Goal: Task Accomplishment & Management: Manage account settings

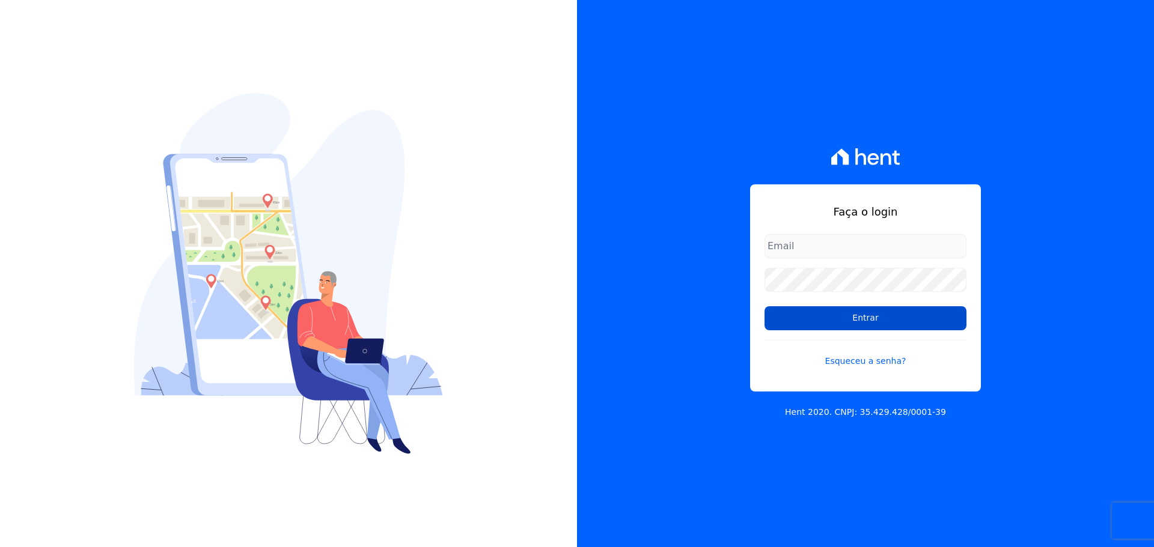
type input "[PERSON_NAME][EMAIL_ADDRESS][PERSON_NAME][DOMAIN_NAME]"
click at [862, 321] on input "Entrar" at bounding box center [865, 318] width 202 height 24
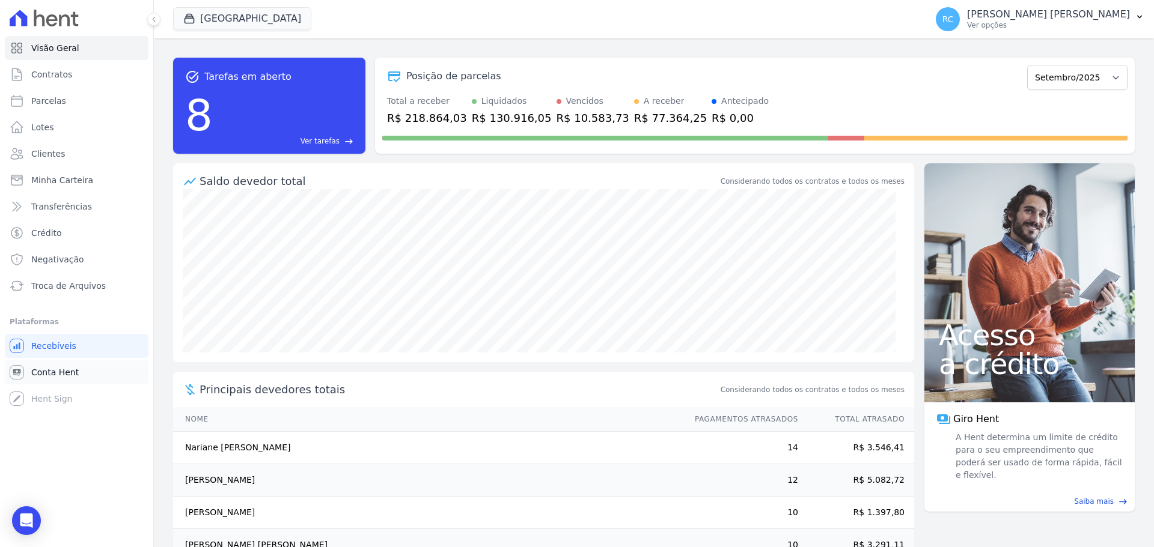
click at [56, 367] on span "Conta Hent" at bounding box center [54, 373] width 47 height 12
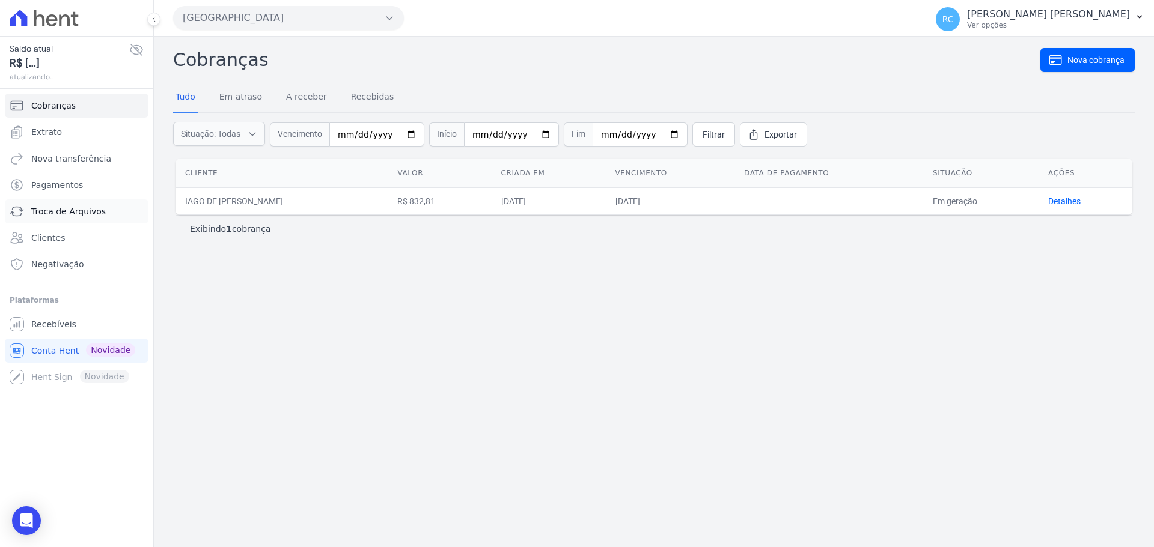
click at [71, 215] on span "Troca de Arquivos" at bounding box center [68, 211] width 75 height 12
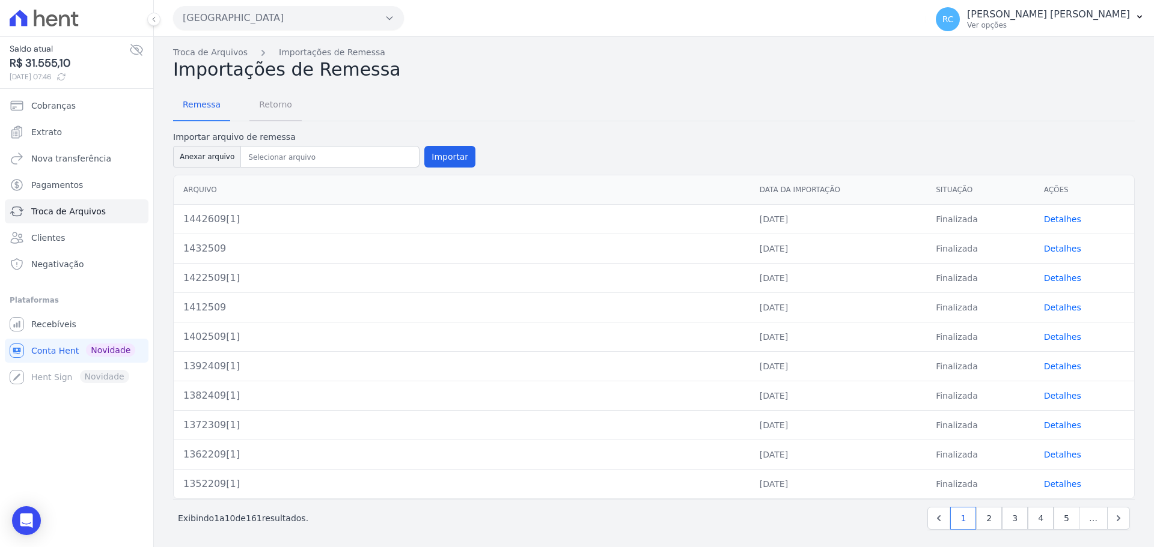
click at [276, 103] on span "Retorno" at bounding box center [275, 105] width 47 height 24
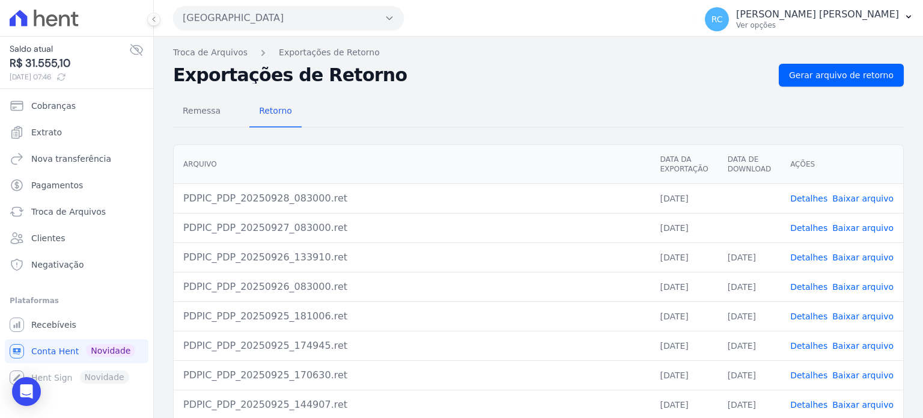
click at [871, 228] on link "Baixar arquivo" at bounding box center [862, 228] width 61 height 10
click at [856, 198] on link "Baixar arquivo" at bounding box center [862, 198] width 61 height 10
click at [851, 76] on span "Gerar arquivo de retorno" at bounding box center [841, 75] width 105 height 12
click at [255, 23] on button "Parque Dos Passaros" at bounding box center [288, 18] width 231 height 24
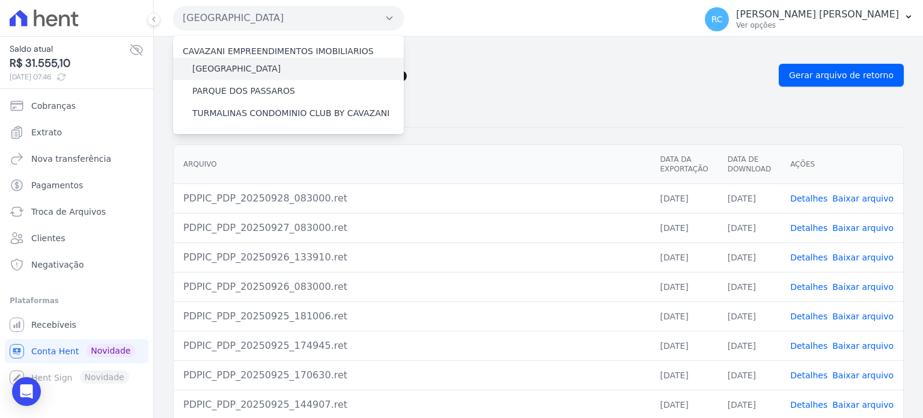
click at [223, 70] on label "[GEOGRAPHIC_DATA]" at bounding box center [236, 68] width 88 height 13
click at [0, 0] on input "[GEOGRAPHIC_DATA]" at bounding box center [0, 0] width 0 height 0
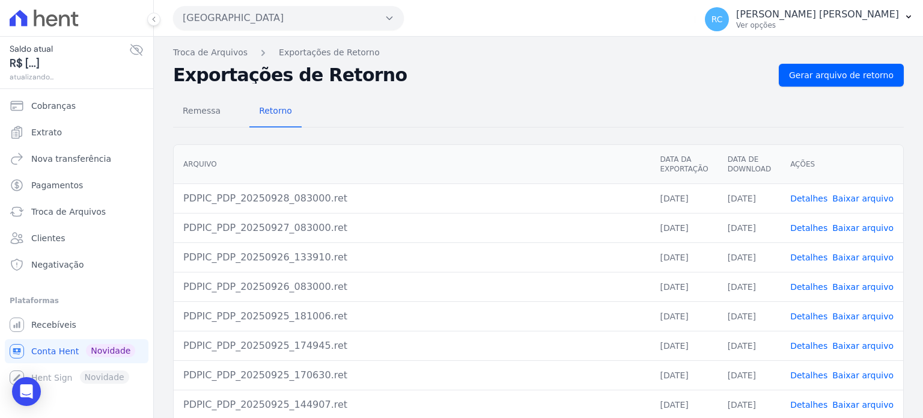
click at [338, 16] on button "Parque Dos Passaros" at bounding box center [288, 18] width 231 height 24
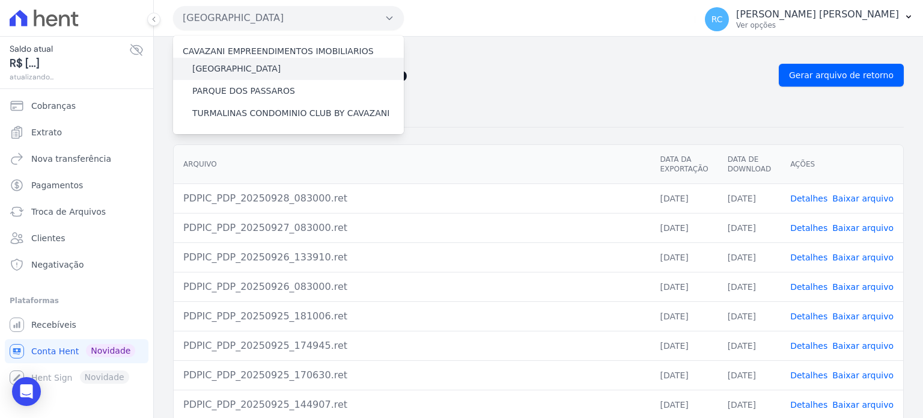
click at [240, 64] on label "[GEOGRAPHIC_DATA]" at bounding box center [236, 68] width 88 height 13
click at [0, 0] on input "[GEOGRAPHIC_DATA]" at bounding box center [0, 0] width 0 height 0
click at [243, 67] on label "[GEOGRAPHIC_DATA]" at bounding box center [236, 68] width 88 height 13
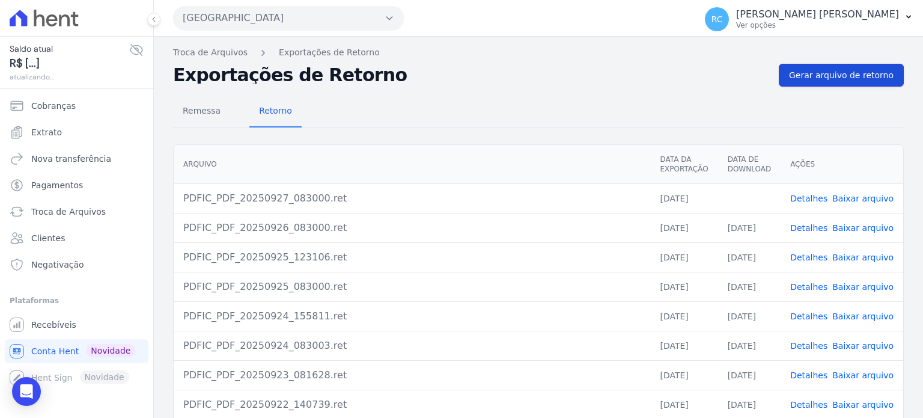
click at [838, 79] on span "Gerar arquivo de retorno" at bounding box center [841, 75] width 105 height 12
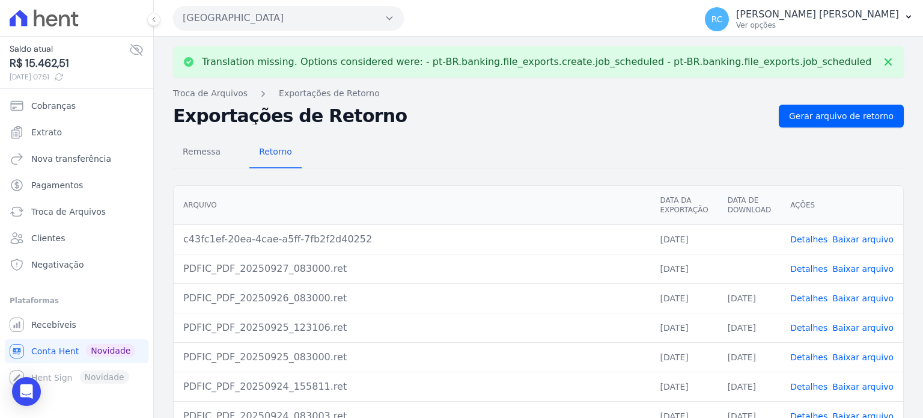
click at [862, 269] on link "Baixar arquivo" at bounding box center [862, 269] width 61 height 10
click at [858, 237] on link "Baixar arquivo" at bounding box center [862, 239] width 61 height 10
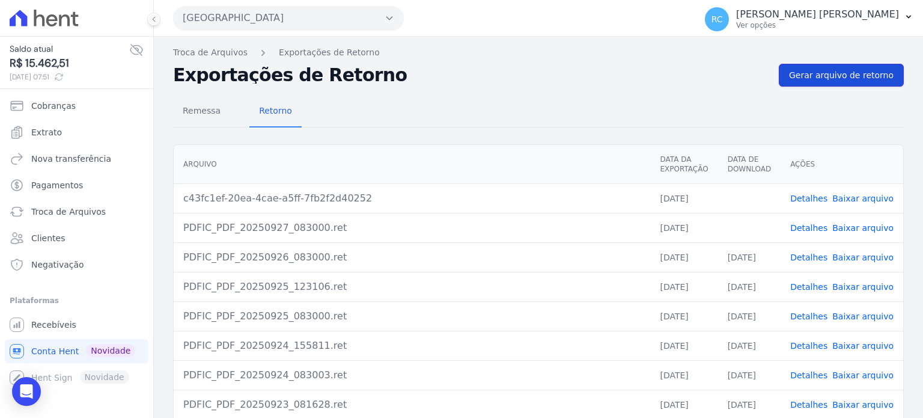
click at [832, 76] on span "Gerar arquivo de retorno" at bounding box center [841, 75] width 105 height 12
click at [250, 17] on button "Parque Das Flores" at bounding box center [288, 18] width 231 height 24
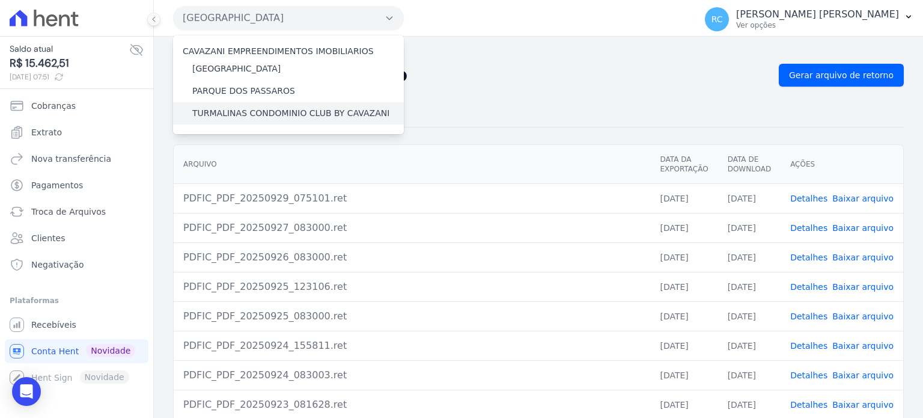
click at [261, 105] on div "TURMALINAS CONDOMINIO CLUB BY CAVAZANI" at bounding box center [288, 113] width 231 height 22
click at [260, 111] on label "TURMALINAS CONDOMINIO CLUB BY CAVAZANI" at bounding box center [290, 113] width 197 height 13
click at [0, 0] on input "TURMALINAS CONDOMINIO CLUB BY CAVAZANI" at bounding box center [0, 0] width 0 height 0
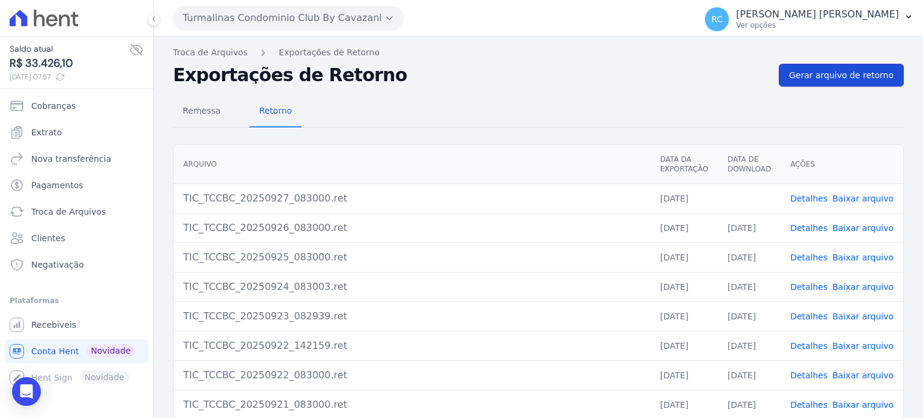
click at [862, 69] on span "Gerar arquivo de retorno" at bounding box center [841, 75] width 105 height 12
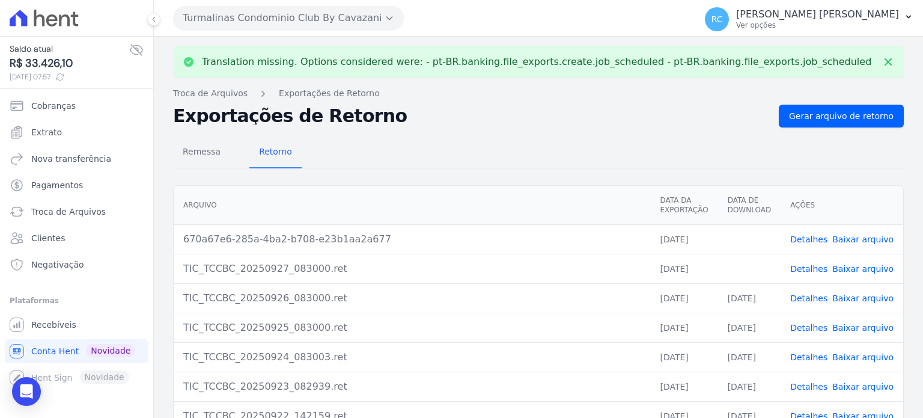
click at [847, 265] on link "Baixar arquivo" at bounding box center [862, 269] width 61 height 10
click at [851, 239] on link "Baixar arquivo" at bounding box center [862, 239] width 61 height 10
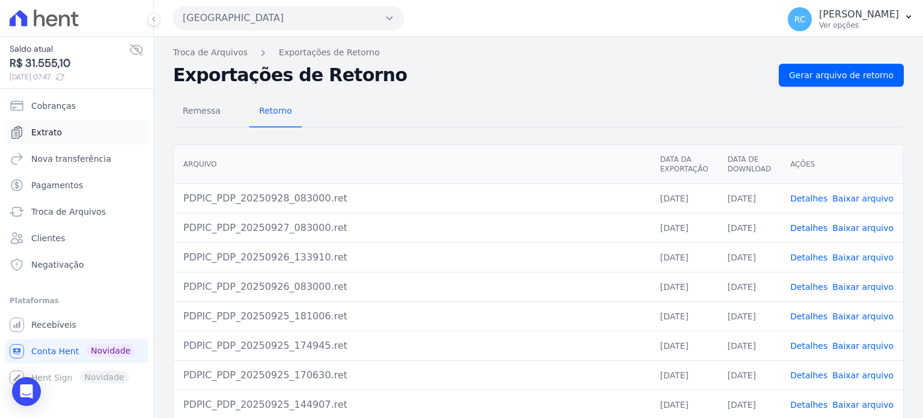
click at [68, 135] on link "Extrato" at bounding box center [77, 132] width 144 height 24
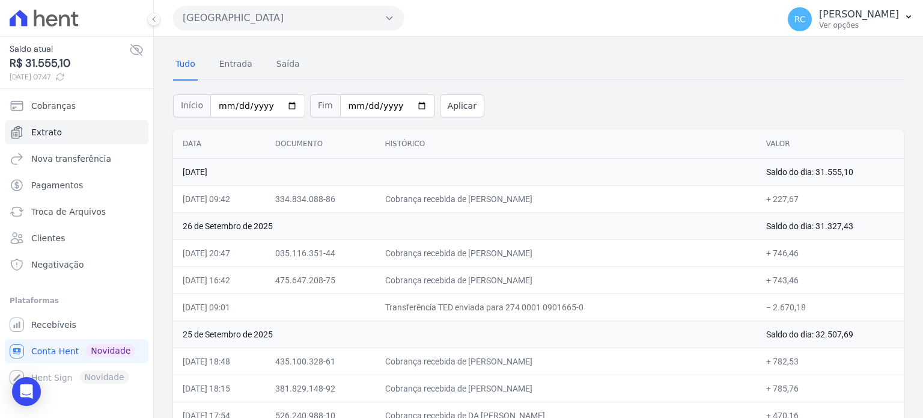
scroll to position [60, 0]
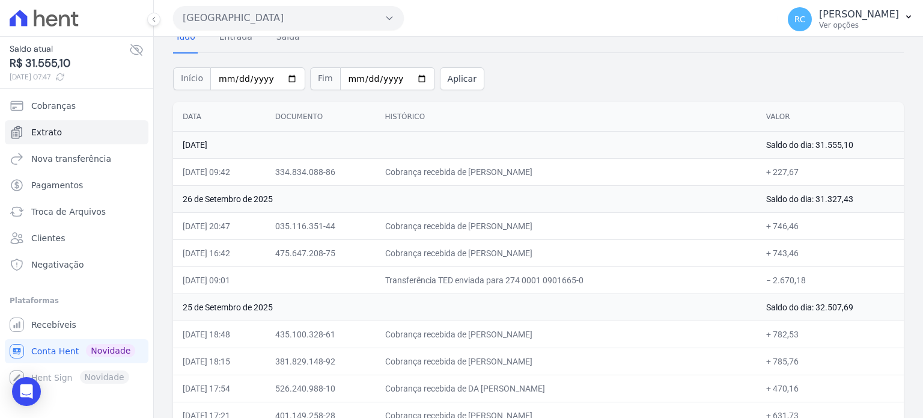
drag, startPoint x: 802, startPoint y: 279, endPoint x: 755, endPoint y: 293, distance: 48.9
click at [766, 282] on td "− 2.670,18" at bounding box center [829, 279] width 147 height 27
copy td "2.670,18"
drag, startPoint x: 788, startPoint y: 282, endPoint x: 800, endPoint y: 281, distance: 12.7
click at [789, 282] on td "− 2.670,18" at bounding box center [829, 279] width 147 height 27
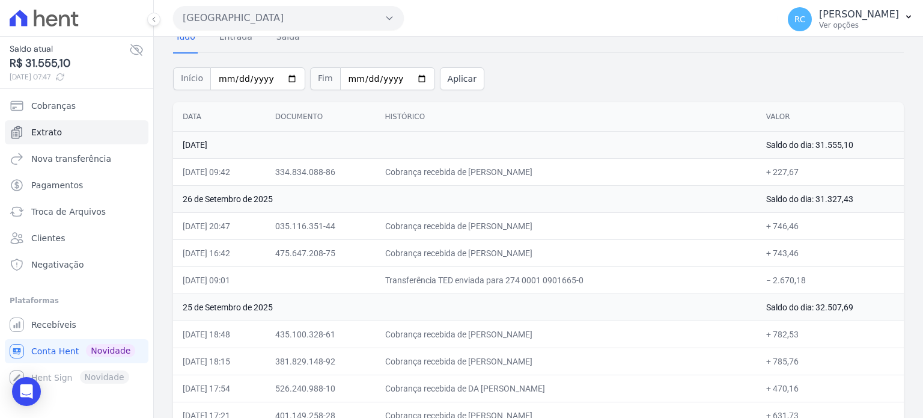
click at [805, 280] on td "− 2.670,18" at bounding box center [829, 279] width 147 height 27
copy td "2.670,18"
click at [798, 284] on td "− 2.670,18" at bounding box center [829, 279] width 147 height 27
copy td "2.670,18"
click at [266, 25] on button "Parque Dos Passaros" at bounding box center [288, 18] width 231 height 24
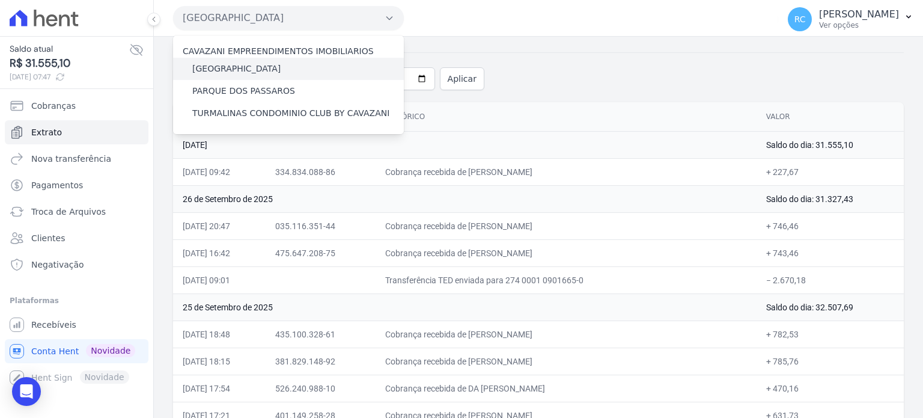
click at [246, 66] on label "[GEOGRAPHIC_DATA]" at bounding box center [236, 68] width 88 height 13
click at [0, 0] on input "[GEOGRAPHIC_DATA]" at bounding box center [0, 0] width 0 height 0
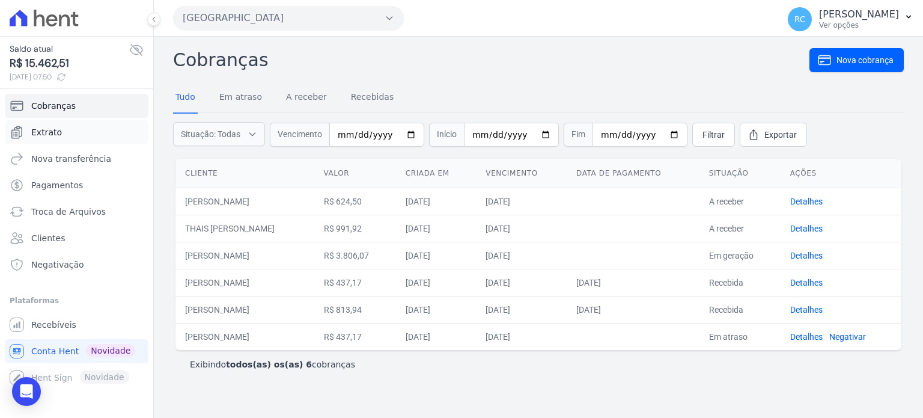
click at [53, 129] on span "Extrato" at bounding box center [46, 132] width 31 height 12
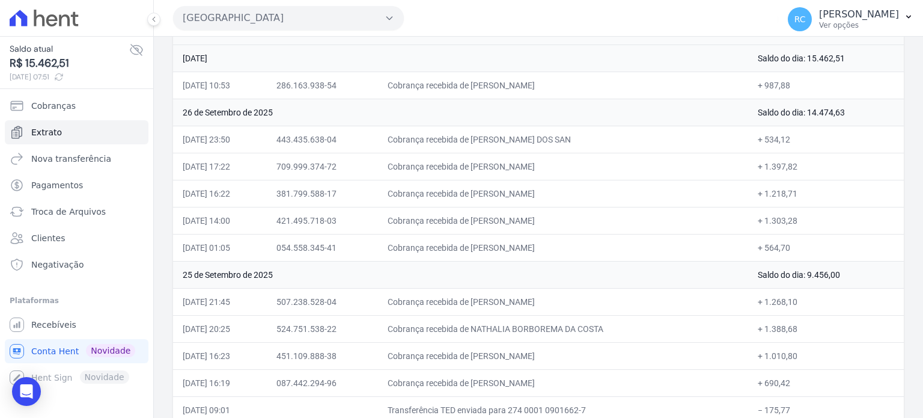
scroll to position [120, 0]
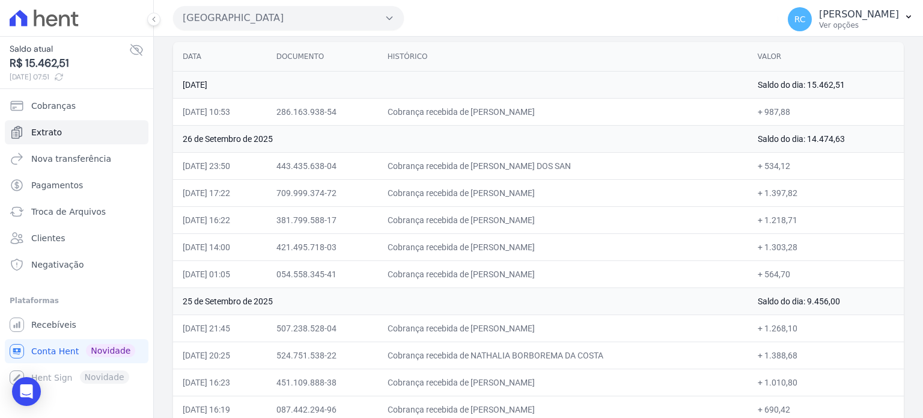
drag, startPoint x: 607, startPoint y: 271, endPoint x: 493, endPoint y: 267, distance: 114.2
click at [493, 267] on td "Cobrança recebida de MARCIOMAR DE OLIVEIRA ALVES" at bounding box center [563, 273] width 370 height 27
copy td "MARCIOMAR DE OLIVEIRA ALV"
drag, startPoint x: 604, startPoint y: 245, endPoint x: 493, endPoint y: 234, distance: 111.7
click at [493, 234] on td "Cobrança recebida de STEFFANY CASTRO MONTEIRO" at bounding box center [563, 246] width 370 height 27
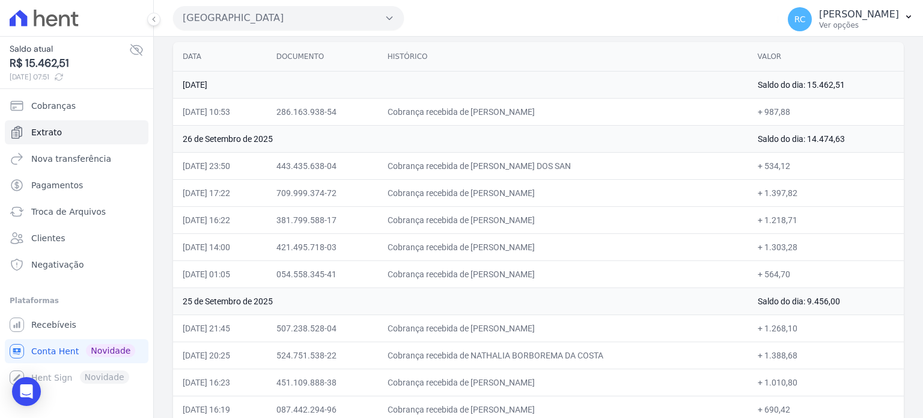
copy td "STEFFANY CASTRO MONTEIR"
copy td "ANDERSON SANTOS ALB"
drag, startPoint x: 586, startPoint y: 218, endPoint x: 491, endPoint y: 224, distance: 95.1
click at [491, 224] on td "Cobrança recebida de ANDERSON SANTOS ALBINO" at bounding box center [563, 219] width 370 height 27
drag, startPoint x: 594, startPoint y: 188, endPoint x: 493, endPoint y: 183, distance: 100.5
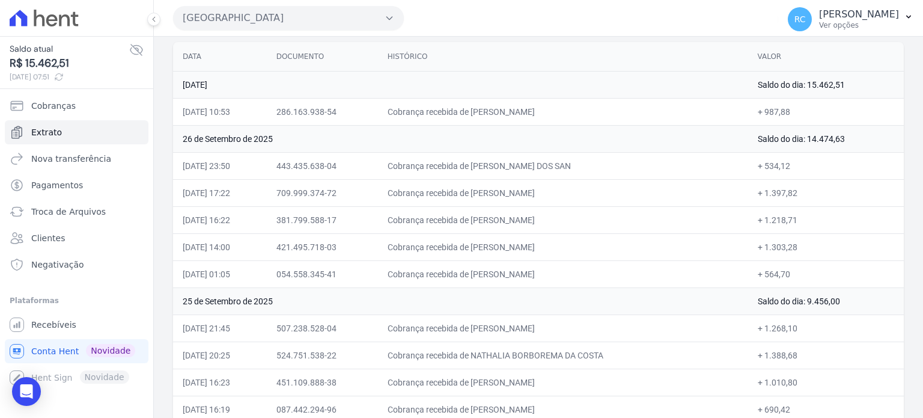
click at [493, 183] on td "Cobrança recebida de DEGIVALDO MARIANO DA SILVA" at bounding box center [563, 192] width 370 height 27
copy td "DEGIVALDO MARIANO DA"
drag, startPoint x: 610, startPoint y: 165, endPoint x: 493, endPoint y: 157, distance: 118.1
click at [493, 157] on td "Cobrança recebida de HUDSON WALLACE BARBOSA DOS SAN" at bounding box center [563, 165] width 370 height 27
copy td "HUDSON WALLACE BARBOSA"
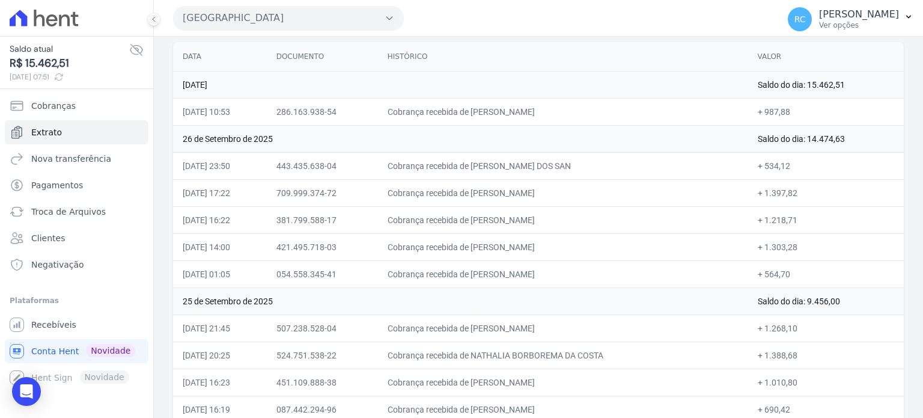
click at [301, 20] on button "Parque Das Flores" at bounding box center [288, 18] width 231 height 24
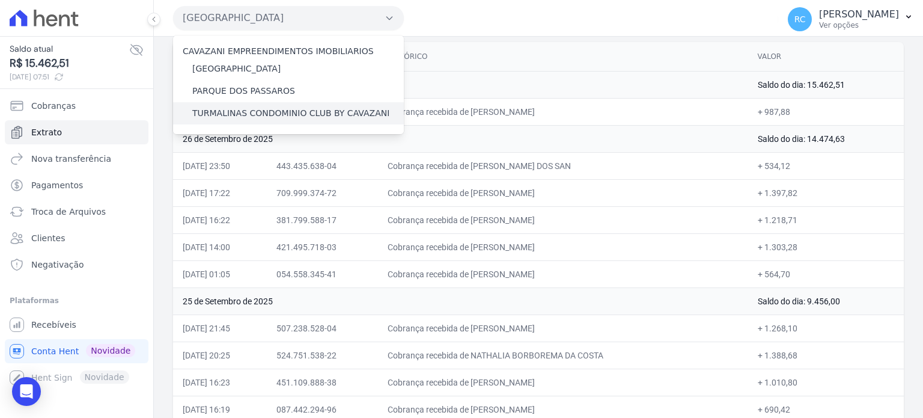
click at [243, 110] on label "TURMALINAS CONDOMINIO CLUB BY CAVAZANI" at bounding box center [290, 113] width 197 height 13
click at [0, 0] on input "TURMALINAS CONDOMINIO CLUB BY CAVAZANI" at bounding box center [0, 0] width 0 height 0
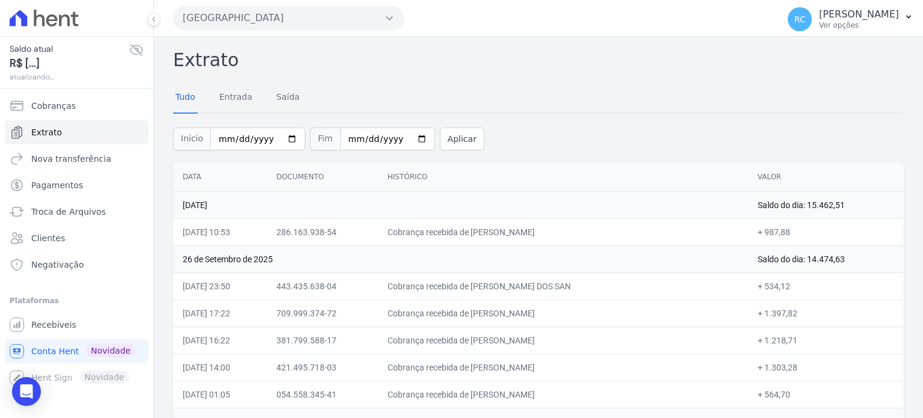
drag, startPoint x: 370, startPoint y: 1, endPoint x: 370, endPoint y: 11, distance: 10.2
click at [370, 2] on div "Parque Das Flores CAVAZANI EMPREENDIMENTOS IMOBILIARIOS PARQUE DAS FLORES PARQU…" at bounding box center [473, 17] width 600 height 37
drag, startPoint x: 370, startPoint y: 11, endPoint x: 363, endPoint y: 18, distance: 9.8
click at [370, 11] on button "Parque Das Flores" at bounding box center [288, 18] width 231 height 24
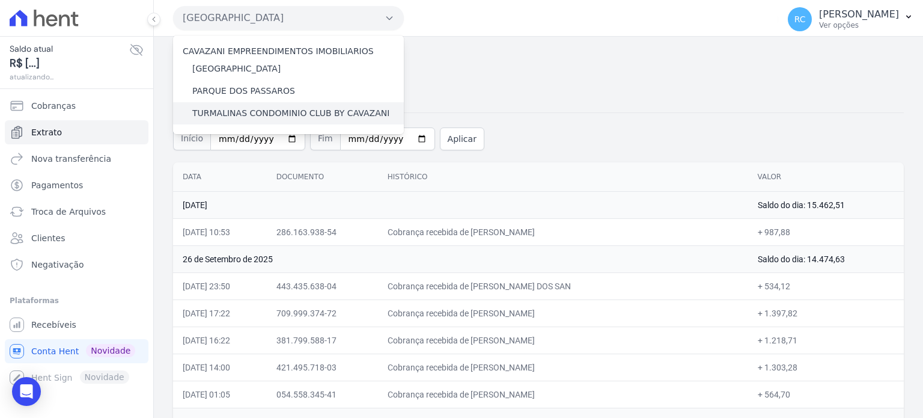
click at [245, 112] on label "TURMALINAS CONDOMINIO CLUB BY CAVAZANI" at bounding box center [290, 113] width 197 height 13
click at [0, 0] on input "TURMALINAS CONDOMINIO CLUB BY CAVAZANI" at bounding box center [0, 0] width 0 height 0
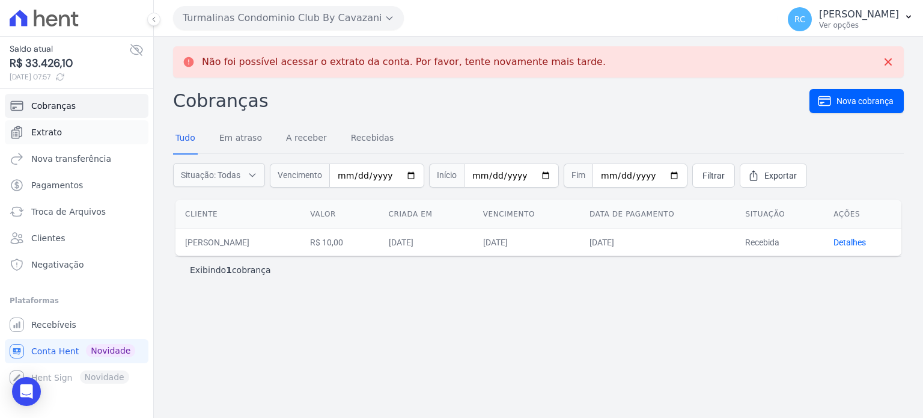
click at [61, 125] on link "Extrato" at bounding box center [77, 132] width 144 height 24
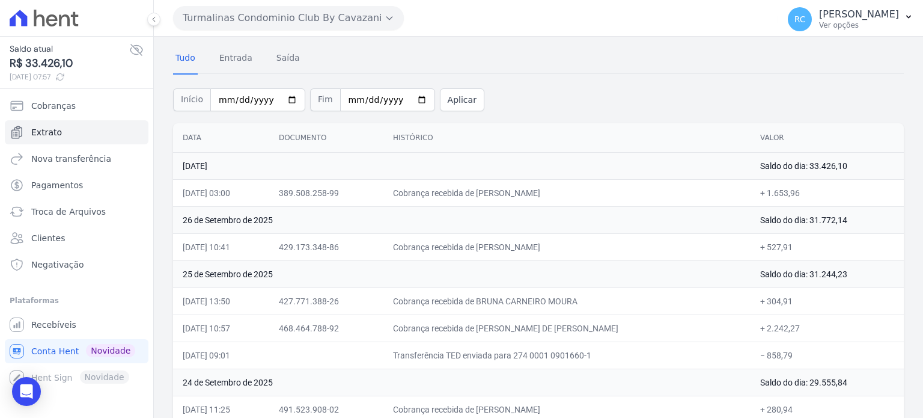
scroll to position [60, 0]
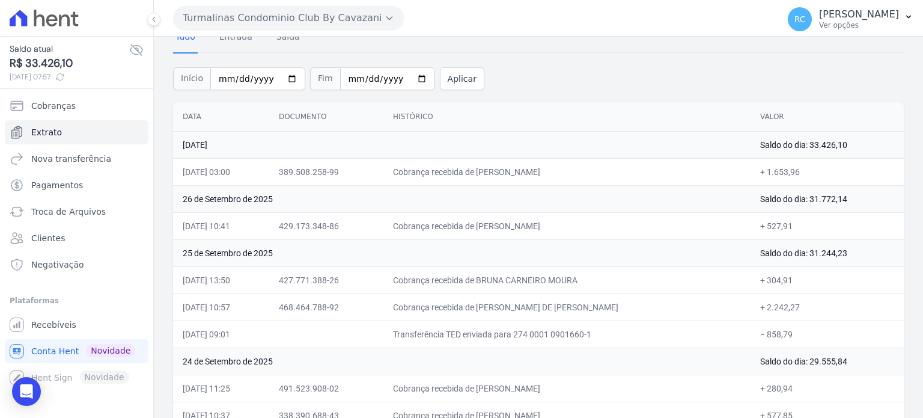
copy td "MAICON SANTOS"
drag, startPoint x: 564, startPoint y: 221, endPoint x: 495, endPoint y: 228, distance: 68.9
click at [495, 228] on td "Cobrança recebida de MAICON SANTOS LIMA" at bounding box center [566, 225] width 367 height 27
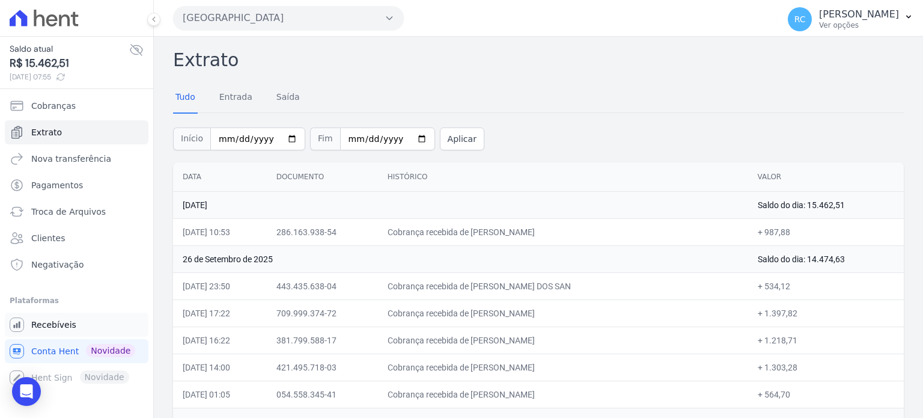
click at [58, 329] on span "Recebíveis" at bounding box center [53, 324] width 45 height 12
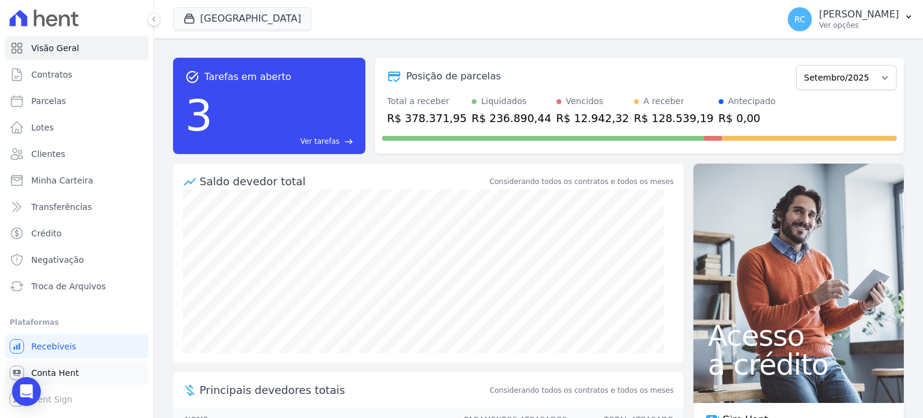
click at [77, 362] on link "Conta Hent" at bounding box center [77, 373] width 144 height 24
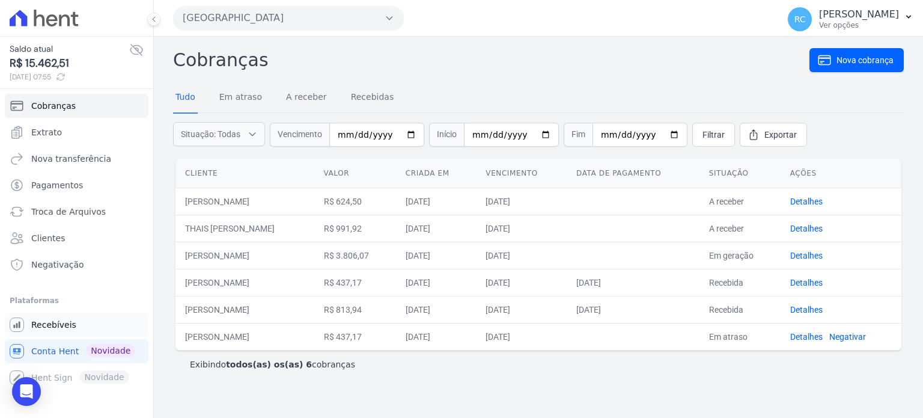
drag, startPoint x: 68, startPoint y: 309, endPoint x: 68, endPoint y: 319, distance: 10.2
click at [68, 317] on li "Plataformas Você não possui Hent Sign ativado. Para saber mais, fale com a equi…" at bounding box center [77, 341] width 134 height 96
click at [63, 327] on span "Recebíveis" at bounding box center [53, 324] width 45 height 12
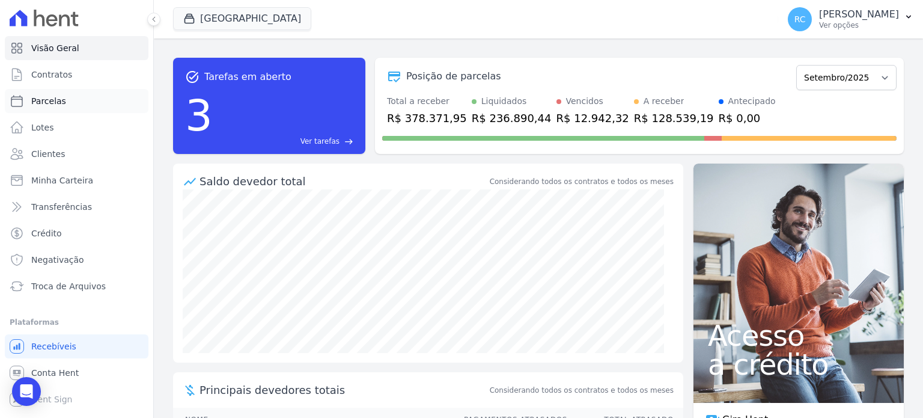
click at [75, 88] on ul "Visão Geral Contratos Parcelas Lotes Clientes Minha Carteira Transferências Cré…" at bounding box center [77, 167] width 144 height 262
click at [67, 96] on link "Parcelas" at bounding box center [77, 101] width 144 height 24
select select
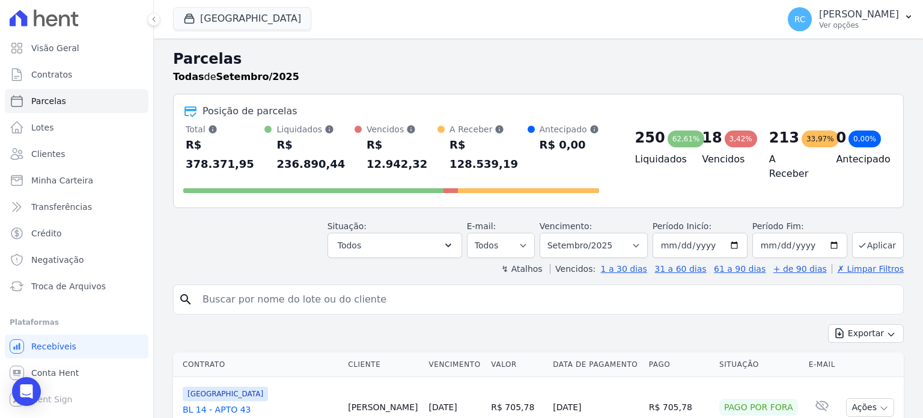
paste input "HUDSON WALLACE BARBOSA DOS SANTOS SILVA"
click at [351, 287] on input "search" at bounding box center [546, 299] width 703 height 24
type input "HUDSON WALLACE BARBOSA DOS SANTOS SILVA"
drag, startPoint x: 315, startPoint y: 266, endPoint x: 491, endPoint y: 301, distance: 179.6
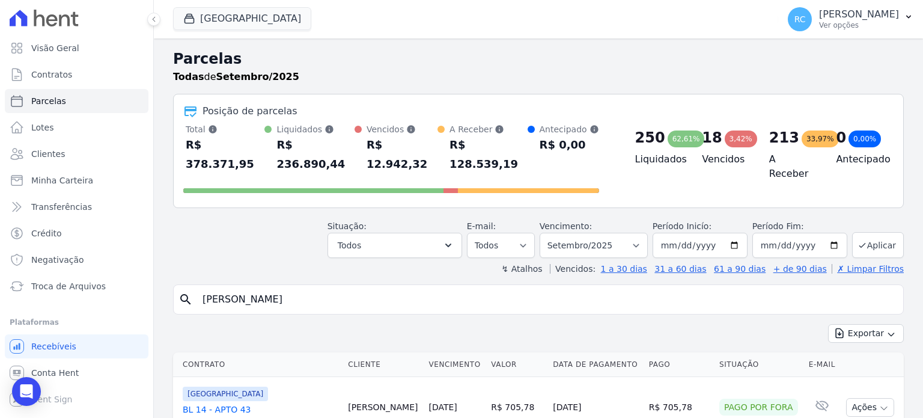
click at [606, 288] on input "HUDSON WALLACE BARBOSA DOS SANTOS SILVA" at bounding box center [546, 299] width 703 height 24
select select
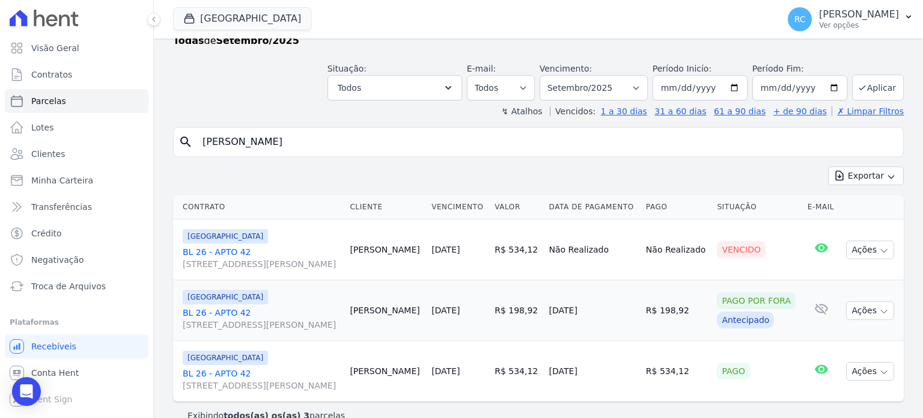
scroll to position [55, 0]
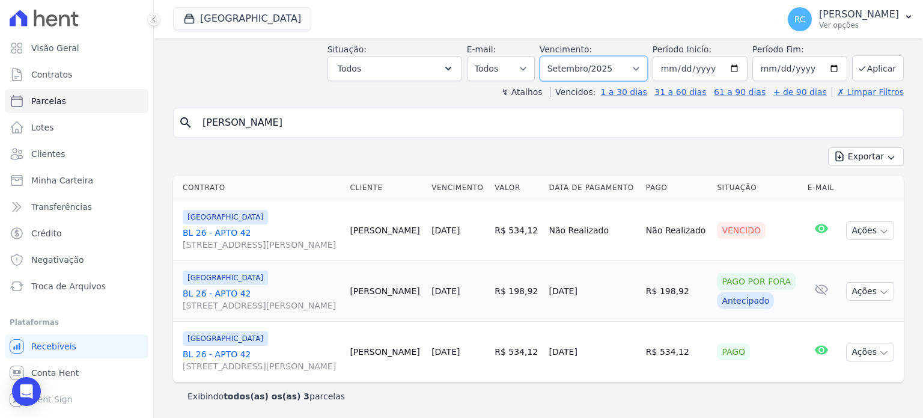
click at [631, 68] on select "[GEOGRAPHIC_DATA] por período ──────── Todos os meses Janeiro/2022 Fevereiro/20…" at bounding box center [594, 68] width 108 height 25
select select "all"
click at [549, 56] on select "[GEOGRAPHIC_DATA] por período ──────── Todos os meses Janeiro/2022 Fevereiro/20…" at bounding box center [594, 68] width 108 height 25
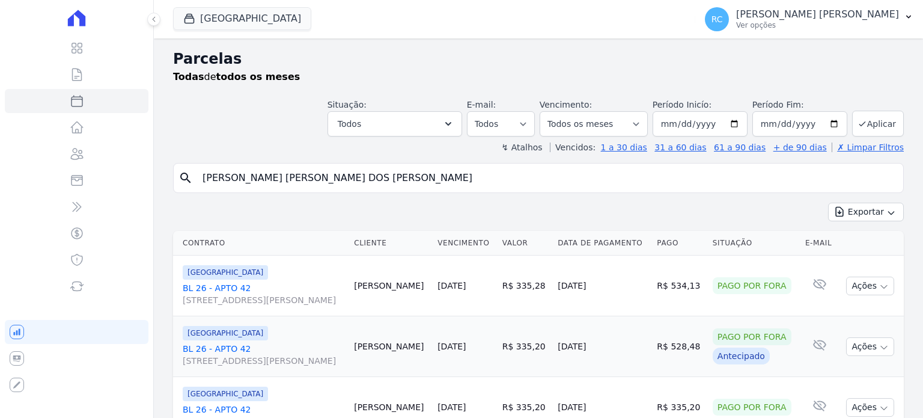
select select
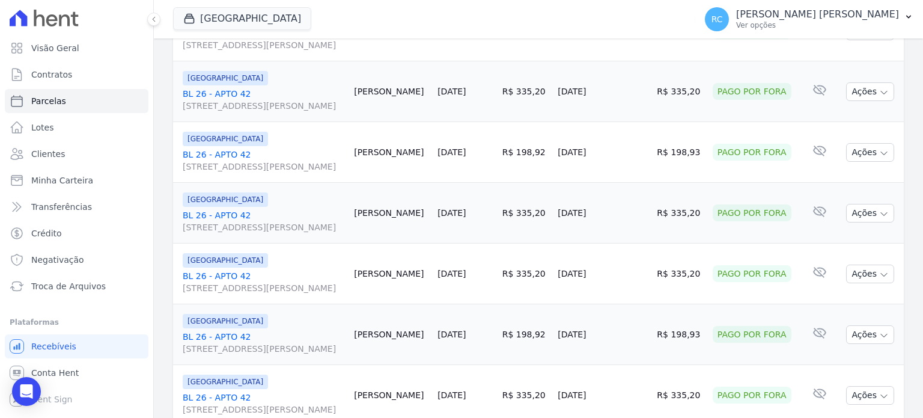
scroll to position [1403, 0]
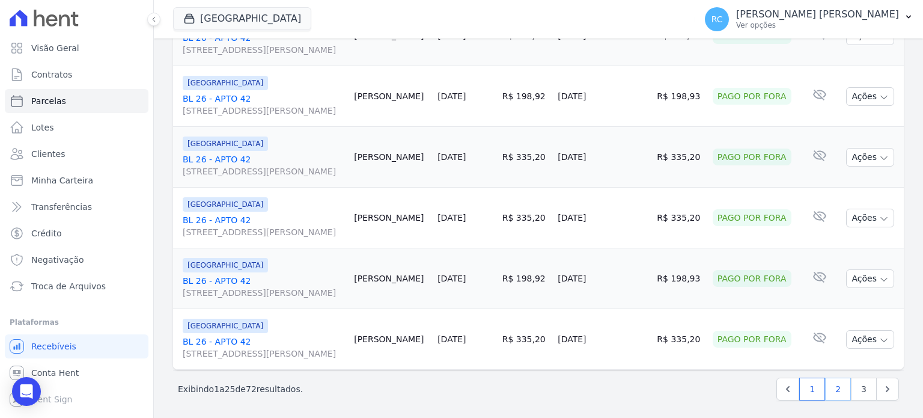
click at [838, 386] on link "2" at bounding box center [838, 388] width 26 height 23
select select
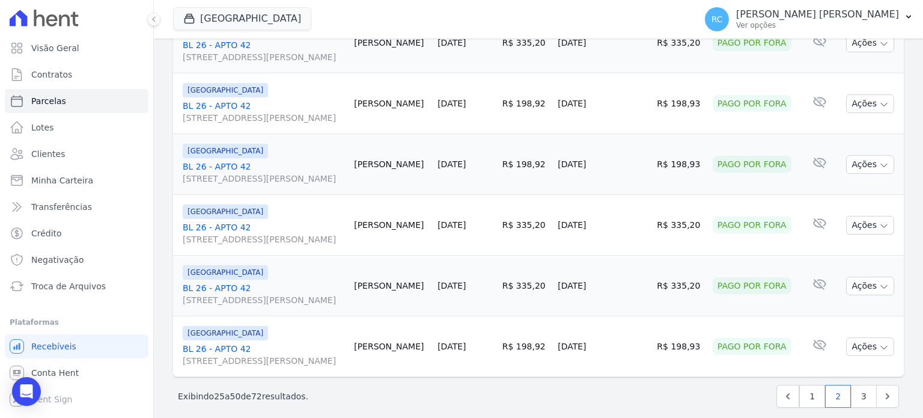
scroll to position [1403, 0]
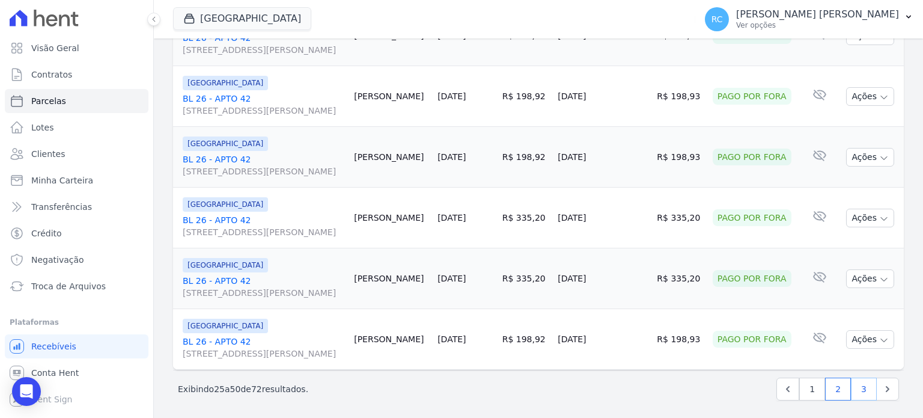
click at [855, 386] on link "3" at bounding box center [864, 388] width 26 height 23
select select
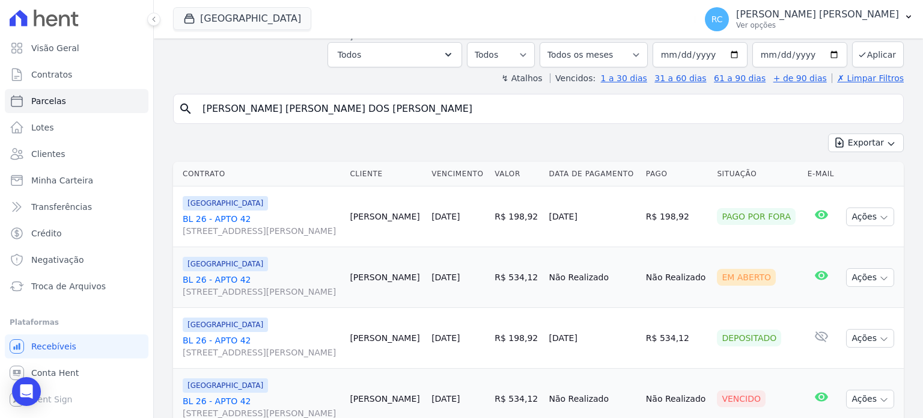
scroll to position [120, 0]
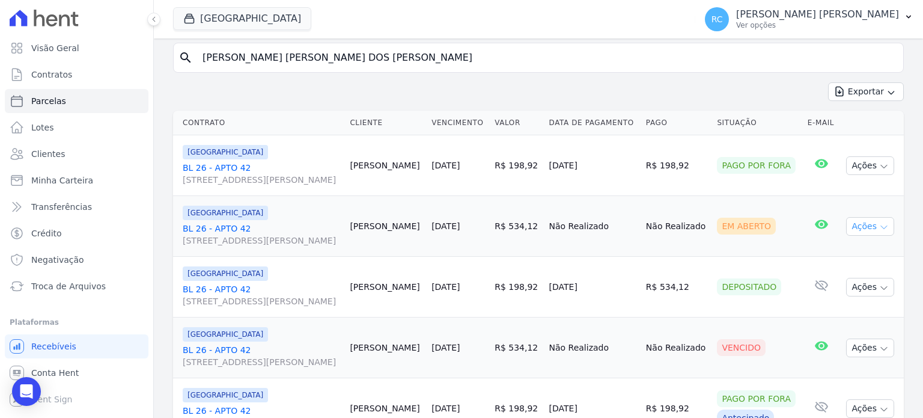
click at [863, 227] on button "Ações" at bounding box center [870, 226] width 48 height 19
click at [855, 316] on link "Liquidação Manual" at bounding box center [865, 320] width 115 height 22
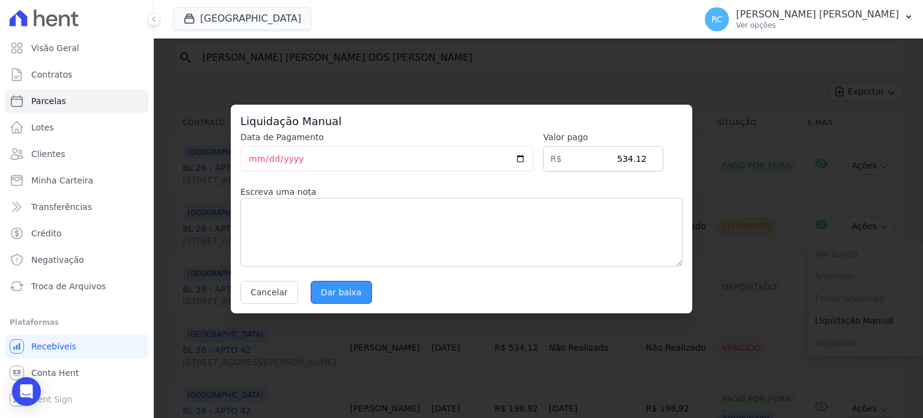
click at [327, 300] on input "Dar baixa" at bounding box center [341, 292] width 61 height 23
select select
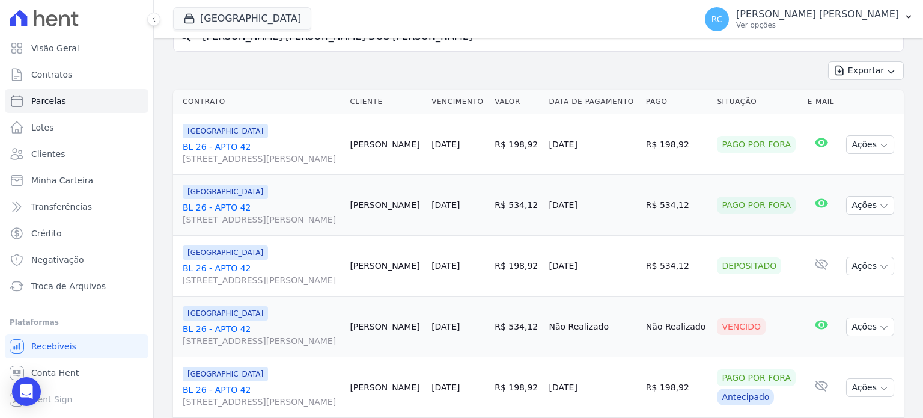
scroll to position [120, 0]
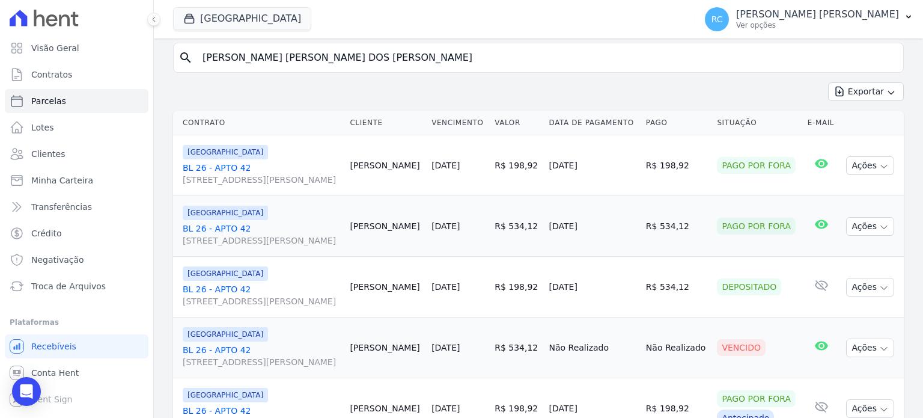
drag, startPoint x: 577, startPoint y: 222, endPoint x: 545, endPoint y: 223, distance: 31.9
click at [545, 223] on td "[DATE]" at bounding box center [592, 226] width 97 height 61
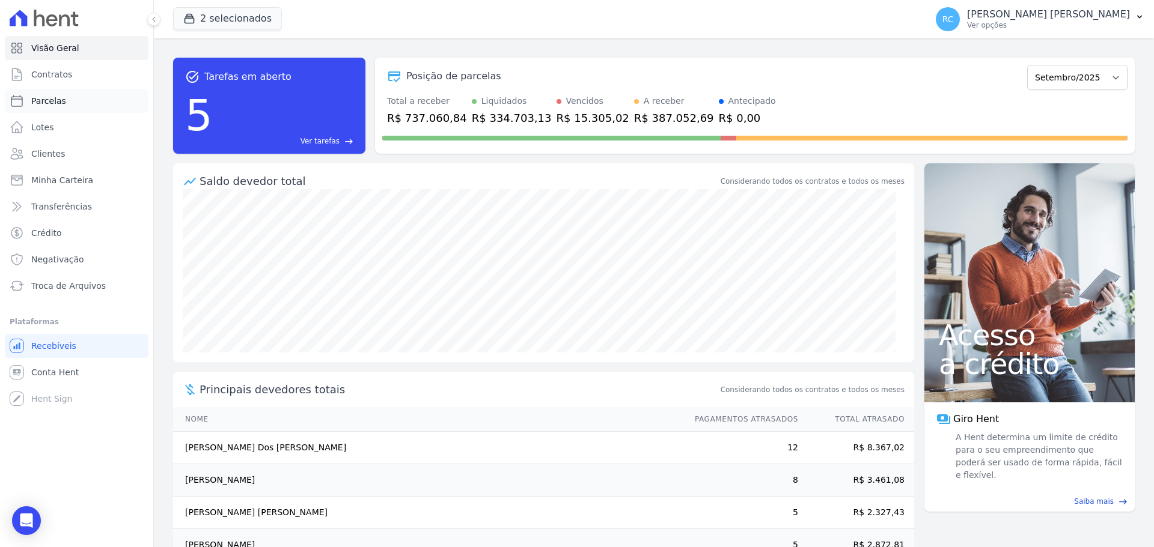
click at [74, 103] on link "Parcelas" at bounding box center [77, 101] width 144 height 24
select select
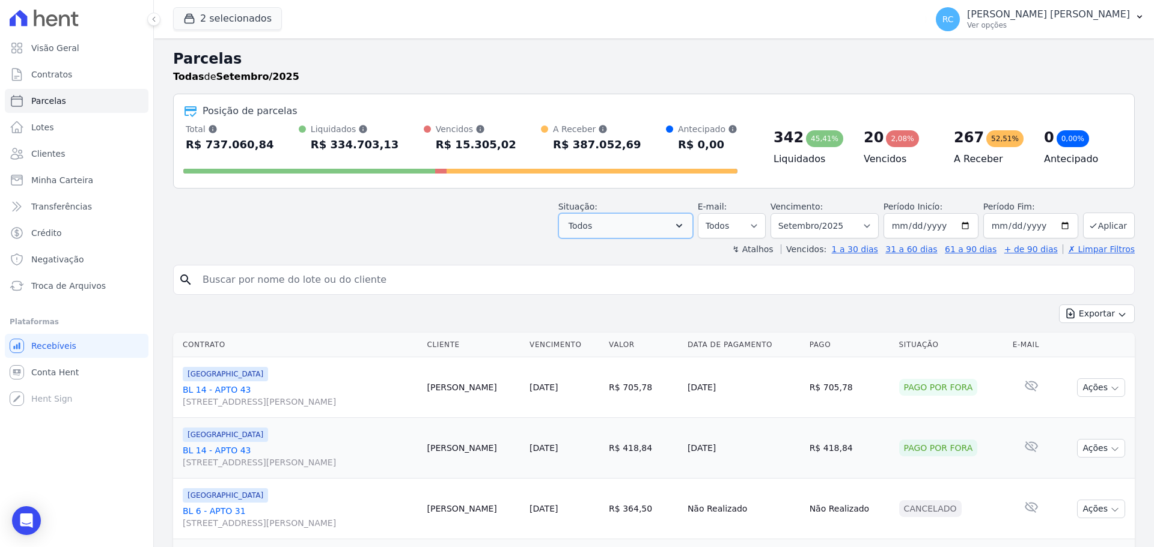
click at [681, 221] on button "Todos" at bounding box center [625, 225] width 135 height 25
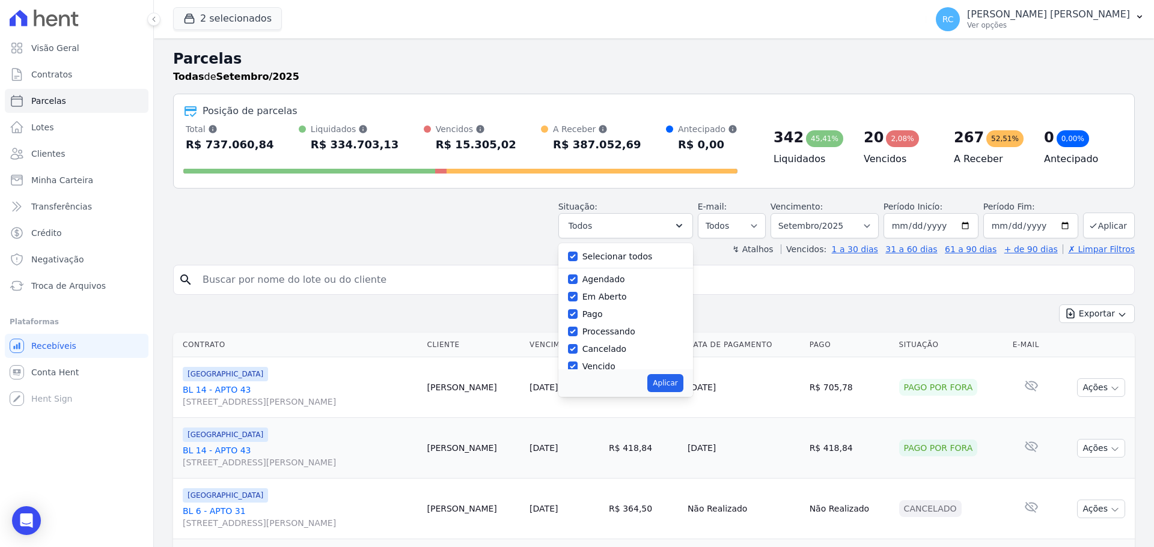
click at [629, 263] on div "Selecionar todos" at bounding box center [617, 257] width 70 height 13
click at [623, 257] on label "Selecionar todos" at bounding box center [617, 257] width 70 height 10
click at [577, 257] on input "Selecionar todos" at bounding box center [573, 257] width 10 height 10
checkbox input "false"
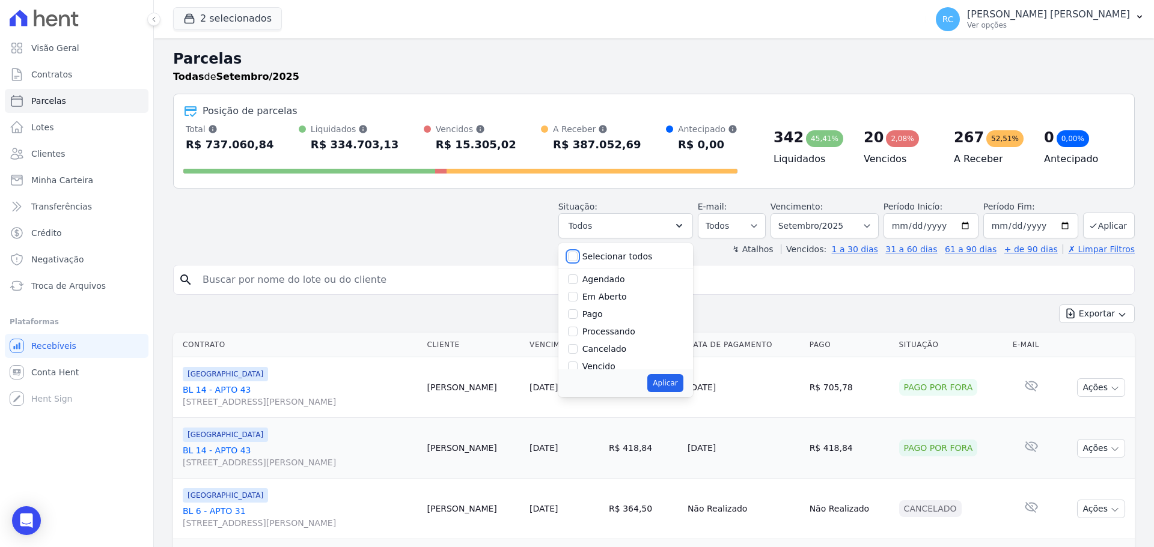
checkbox input "false"
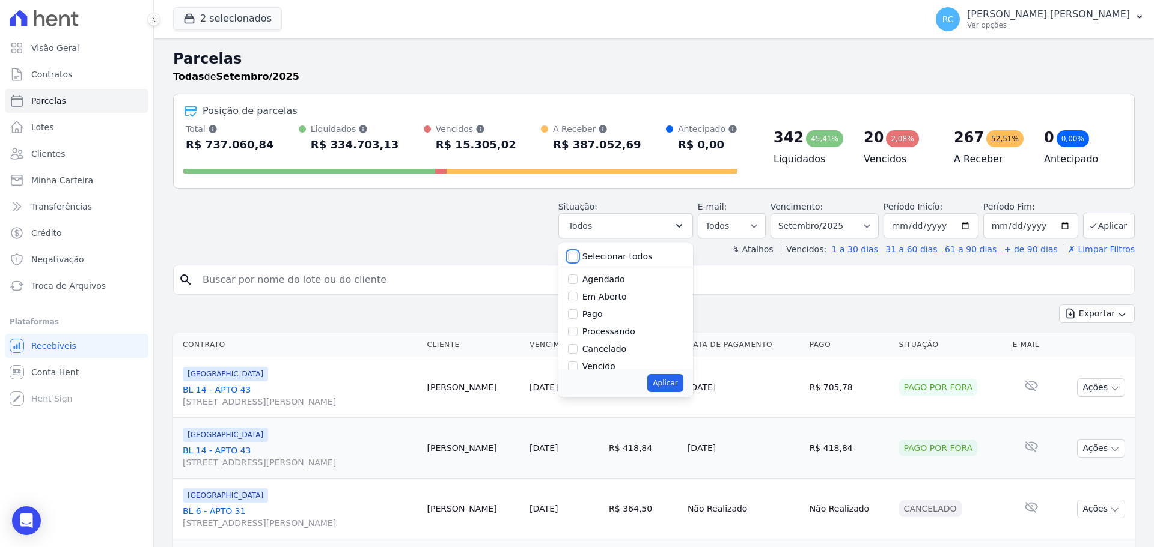
checkbox input "false"
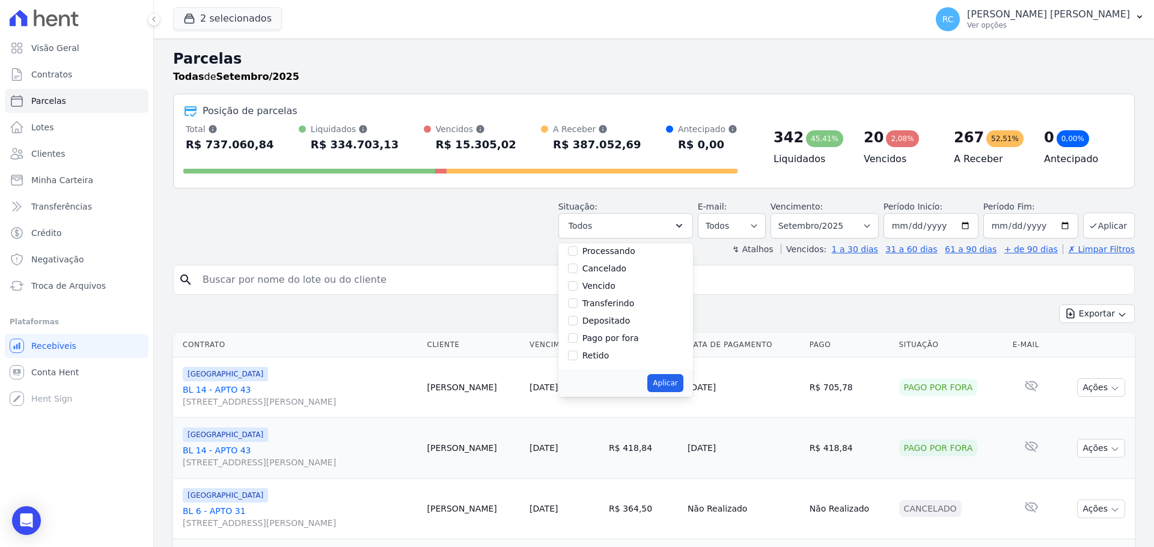
click at [609, 289] on label "Vencido" at bounding box center [598, 286] width 33 height 10
click at [577, 289] on input "Vencido" at bounding box center [573, 286] width 10 height 10
checkbox input "true"
click at [675, 376] on button "Aplicar" at bounding box center [664, 383] width 35 height 18
select select "overdue"
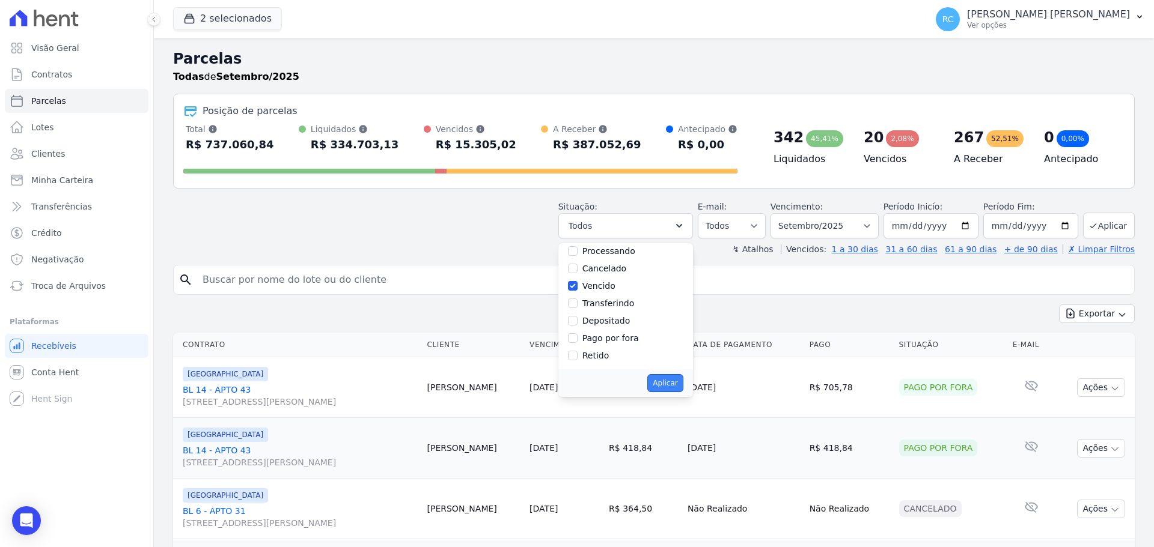
scroll to position [22, 0]
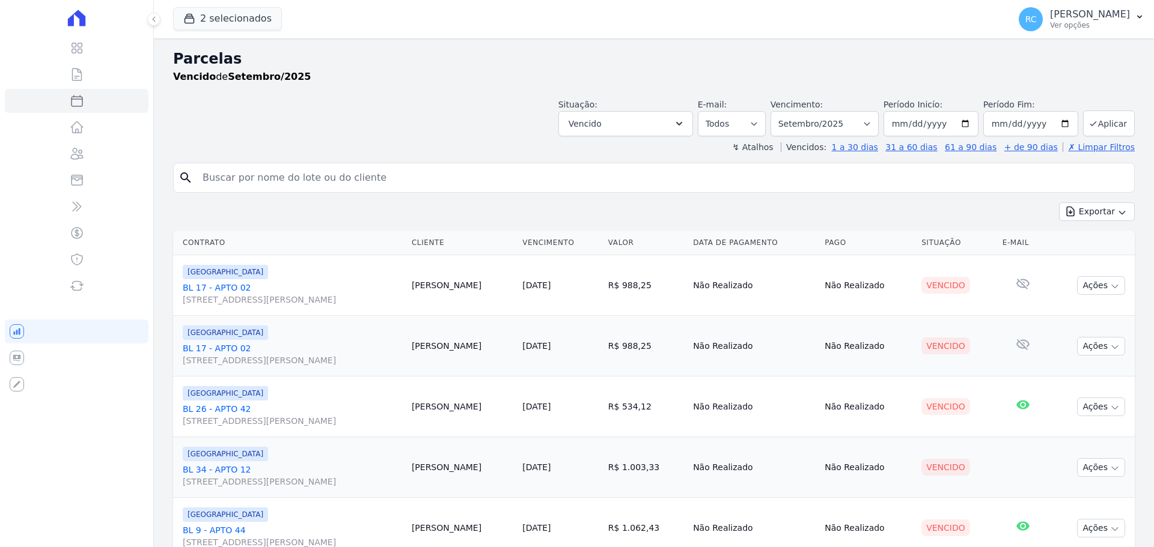
select select
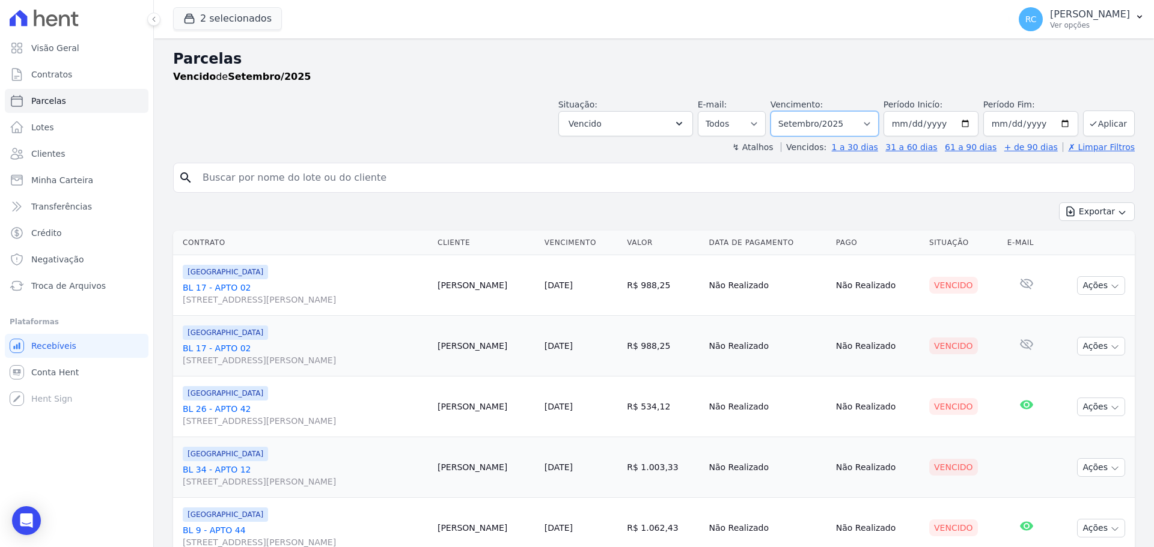
click at [833, 124] on select "[GEOGRAPHIC_DATA] por período ──────── Todos os meses Janeiro/2022 Fevereiro/20…" at bounding box center [824, 123] width 108 height 25
select select "all"
click at [778, 111] on select "[GEOGRAPHIC_DATA] por período ──────── Todos os meses Janeiro/2022 Fevereiro/20…" at bounding box center [824, 123] width 108 height 25
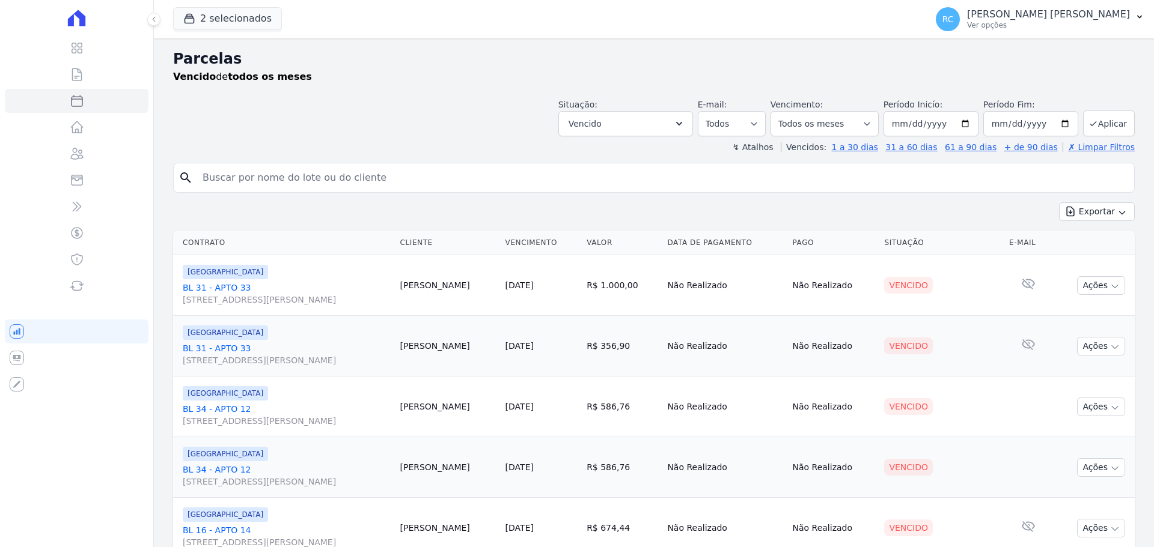
select select
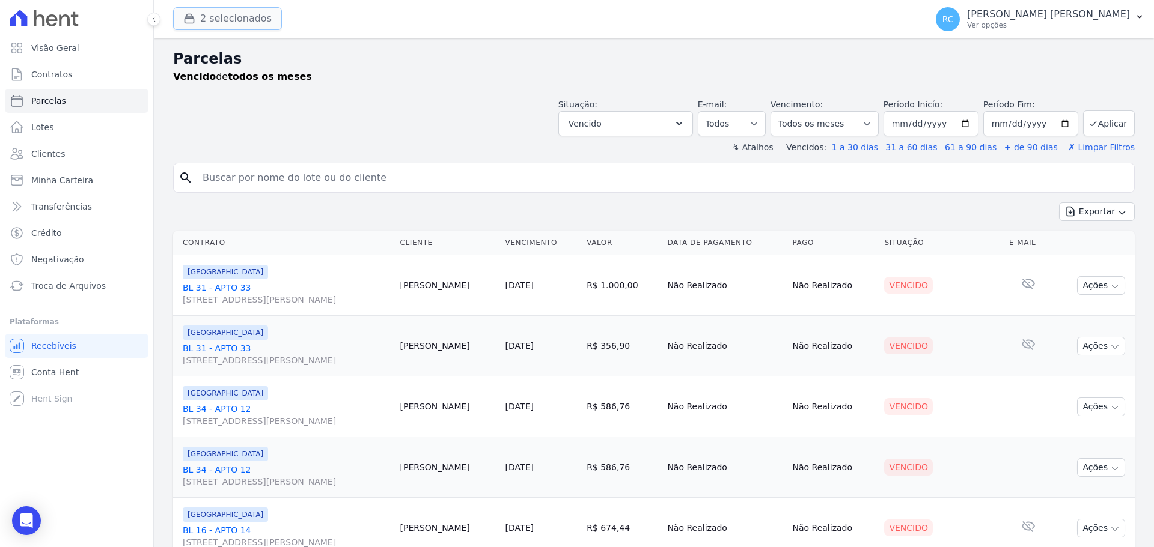
click at [245, 21] on button "2 selecionados" at bounding box center [227, 18] width 109 height 23
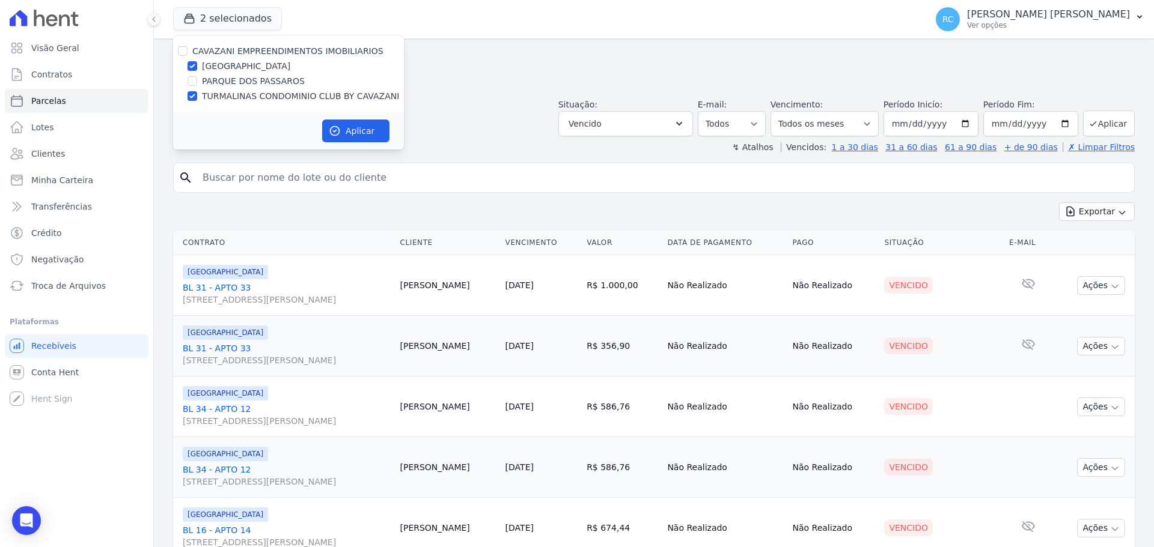
click at [177, 52] on div "CAVAZANI EMPREENDIMENTOS IMOBILIARIOS" at bounding box center [288, 51] width 231 height 13
click at [179, 52] on input "CAVAZANI EMPREENDIMENTOS IMOBILIARIOS" at bounding box center [183, 51] width 10 height 10
checkbox input "true"
drag, startPoint x: 328, startPoint y: 136, endPoint x: 334, endPoint y: 134, distance: 6.3
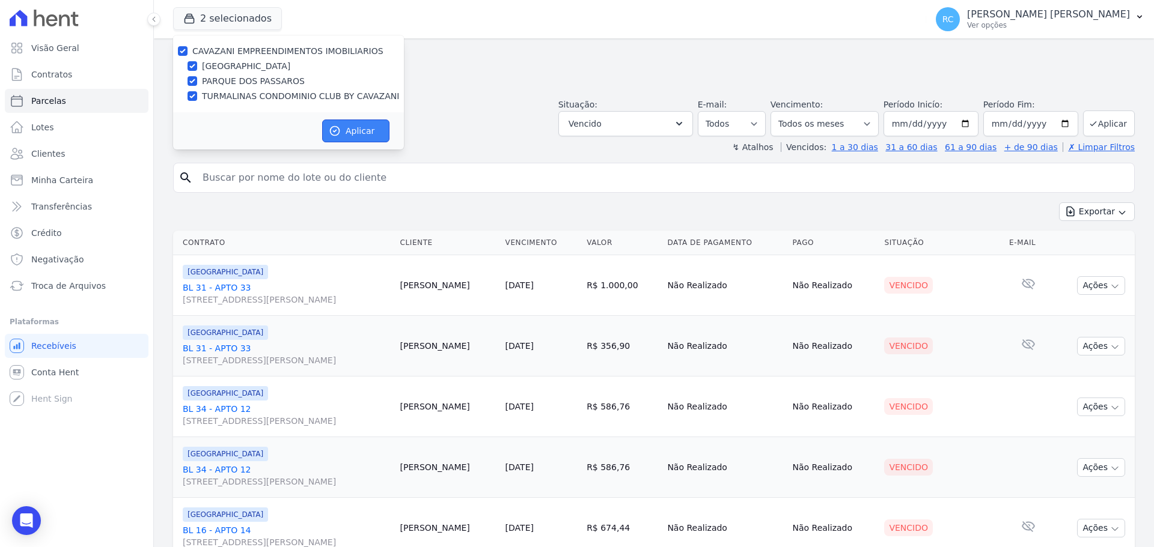
click at [330, 135] on button "Aplicar" at bounding box center [355, 131] width 67 height 23
select select
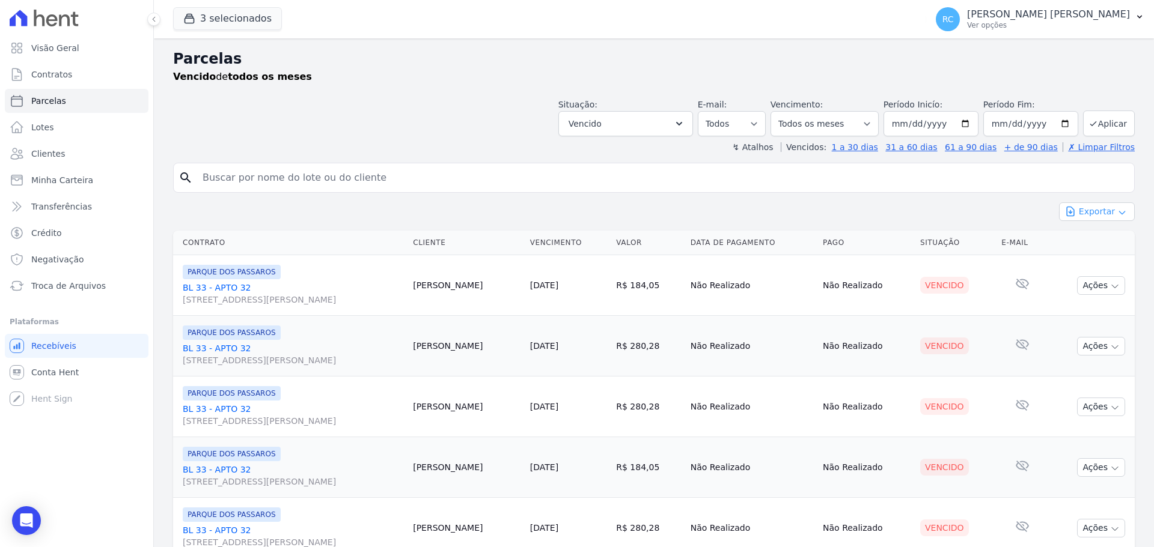
click at [1096, 207] on button "Exportar" at bounding box center [1097, 211] width 76 height 19
click at [1088, 266] on span "Exportar CSV" at bounding box center [1096, 261] width 64 height 12
